Goal: Transaction & Acquisition: Purchase product/service

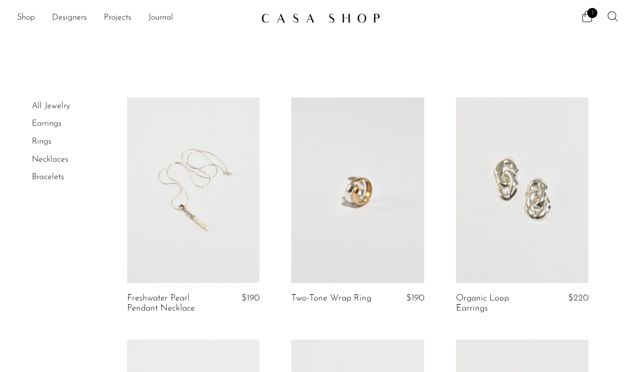
click at [614, 19] on icon at bounding box center [612, 16] width 10 height 10
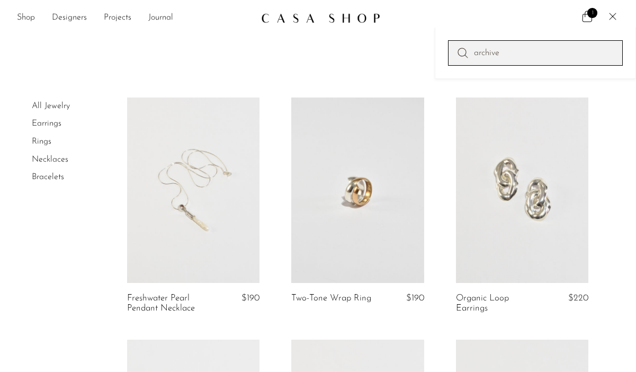
type input "archive"
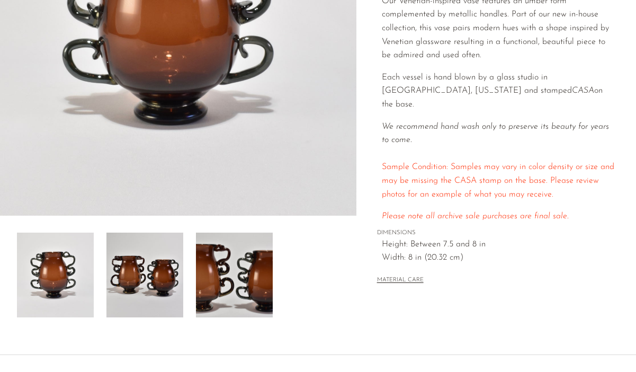
scroll to position [231, 0]
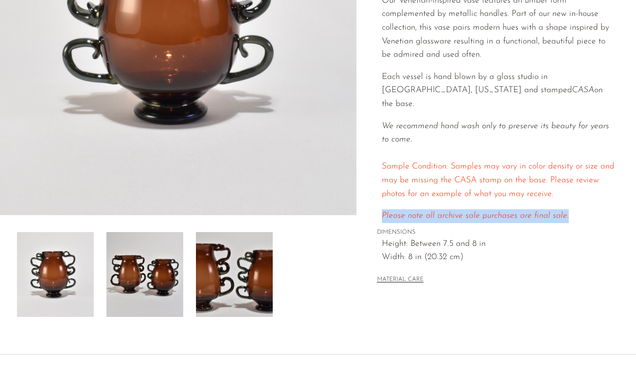
drag, startPoint x: 570, startPoint y: 204, endPoint x: 385, endPoint y: 194, distance: 184.5
click at [385, 194] on div "Our Venetian-inspired vase features an umber form complemented by metallic hand…" at bounding box center [498, 108] width 233 height 229
copy span "Please note all archive sale purchases are final sale."
